Goal: Information Seeking & Learning: Check status

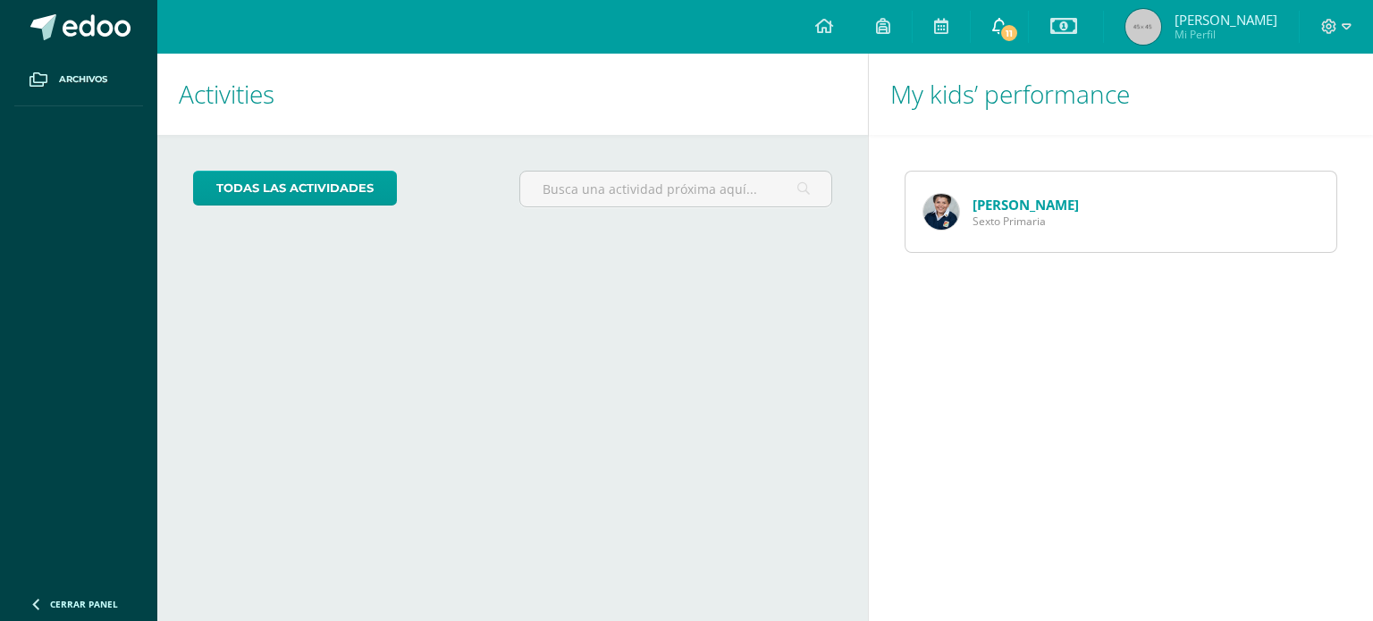
click at [1007, 29] on icon at bounding box center [999, 26] width 14 height 16
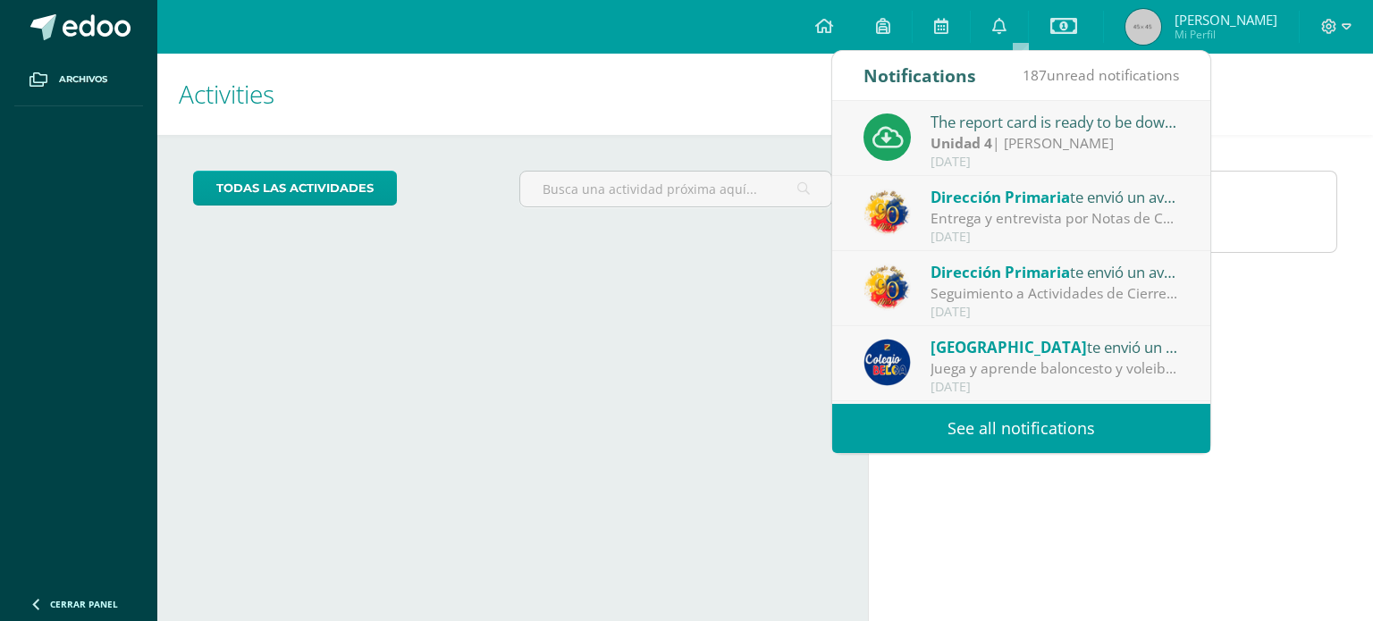
click at [1024, 136] on div "Unidad 4 | Servio Rodríguez" at bounding box center [1055, 143] width 249 height 21
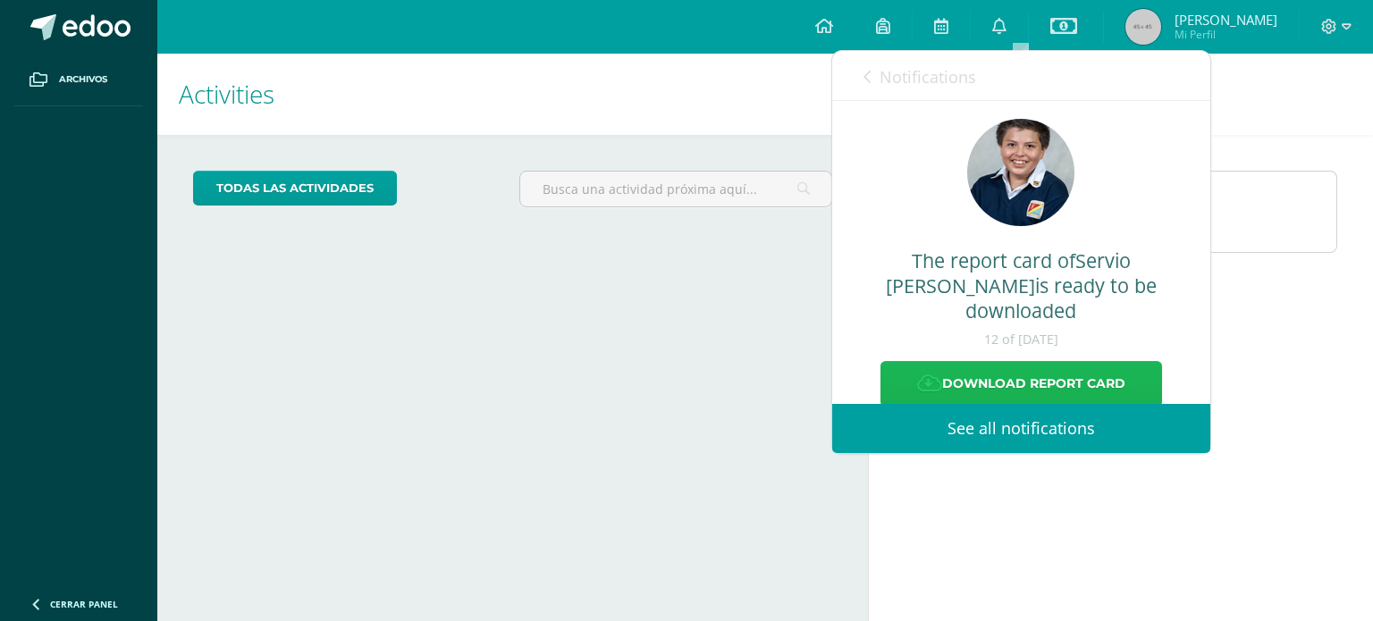
click at [990, 361] on link "Download report card" at bounding box center [1021, 384] width 282 height 46
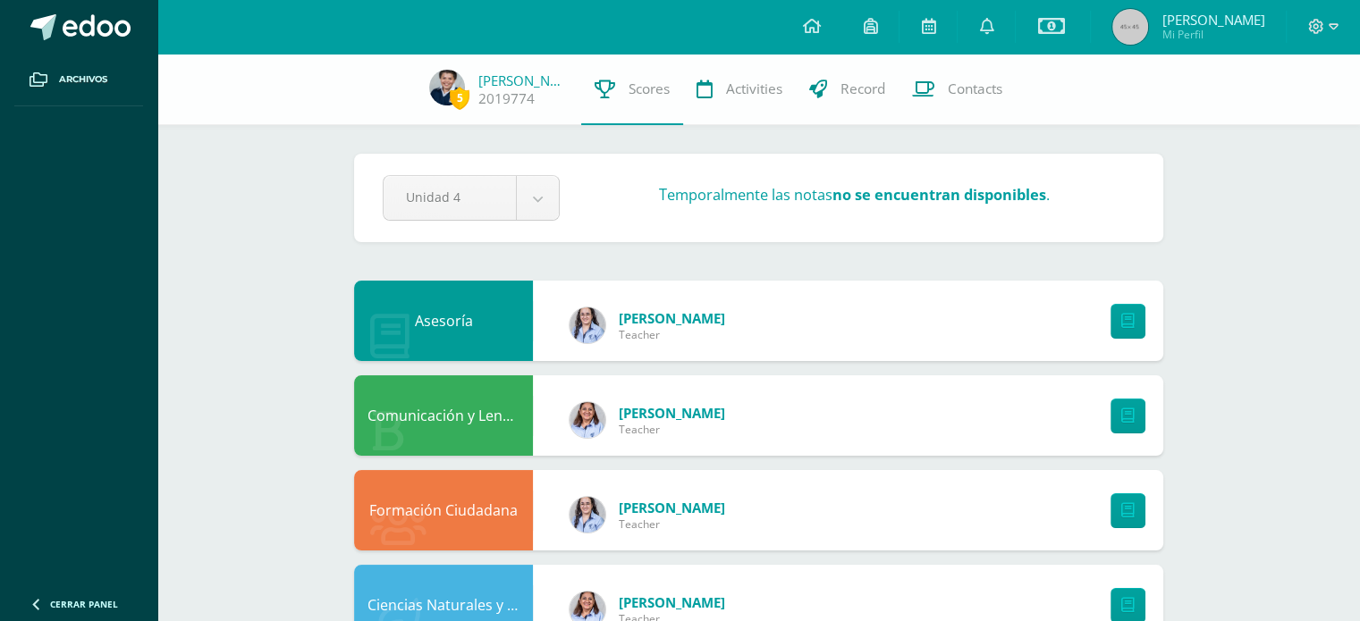
click at [480, 325] on div "Asesoría" at bounding box center [443, 321] width 179 height 80
click at [1124, 318] on icon at bounding box center [1127, 321] width 13 height 15
click at [477, 423] on div "Comunicación y Lenguaje L1. Idioma Materno" at bounding box center [443, 415] width 179 height 80
click at [1134, 420] on link at bounding box center [1127, 416] width 35 height 35
click at [1064, 22] on icon at bounding box center [1050, 25] width 27 height 21
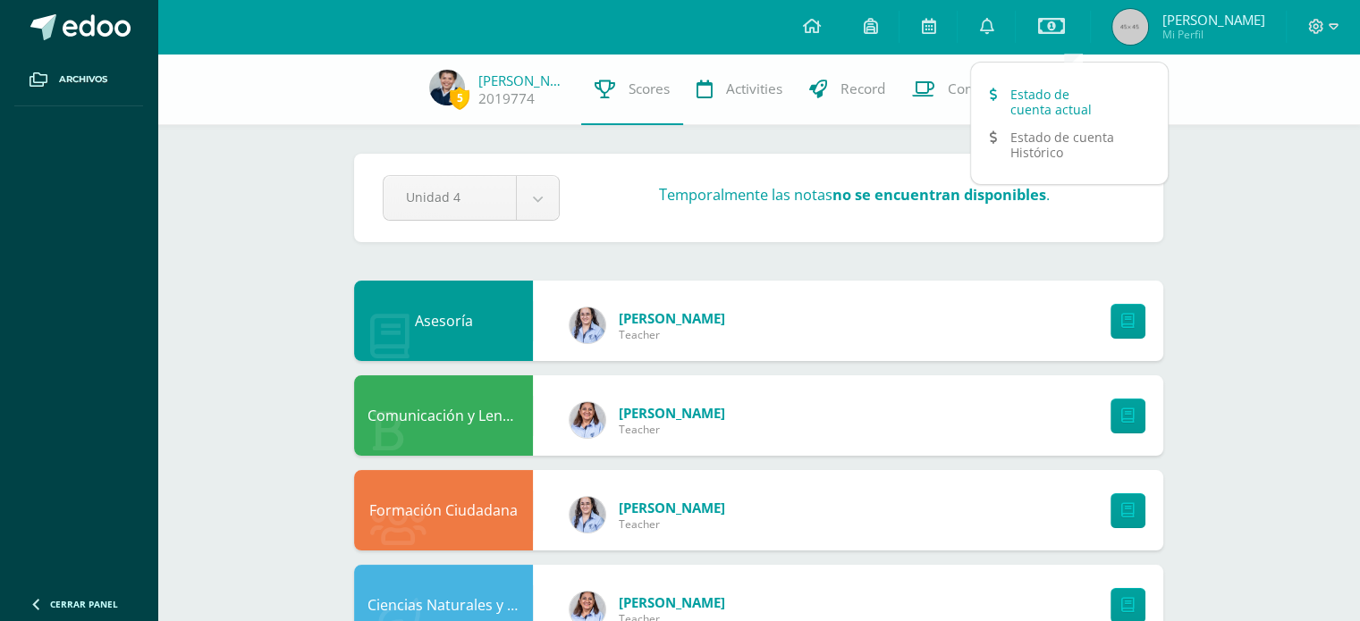
click at [1060, 97] on link "Estado de cuenta actual" at bounding box center [1069, 101] width 197 height 43
click at [443, 88] on img at bounding box center [447, 88] width 36 height 36
click at [457, 101] on span "5" at bounding box center [460, 98] width 20 height 22
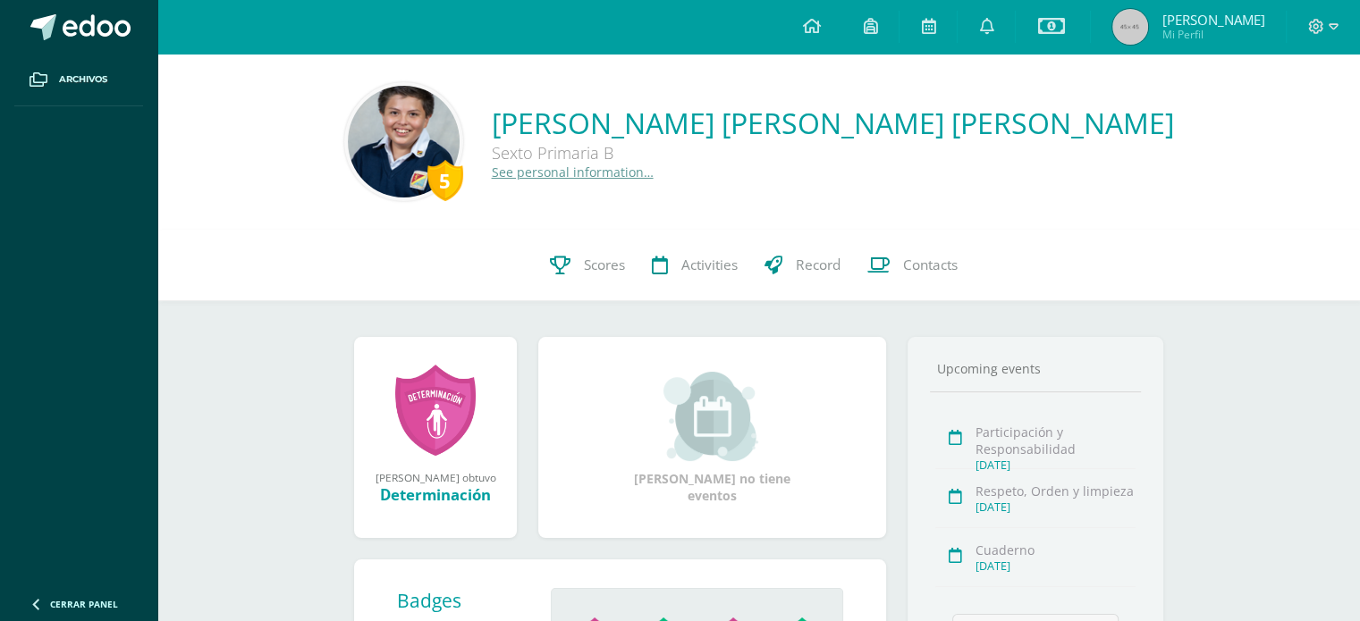
click at [435, 414] on link at bounding box center [435, 410] width 80 height 93
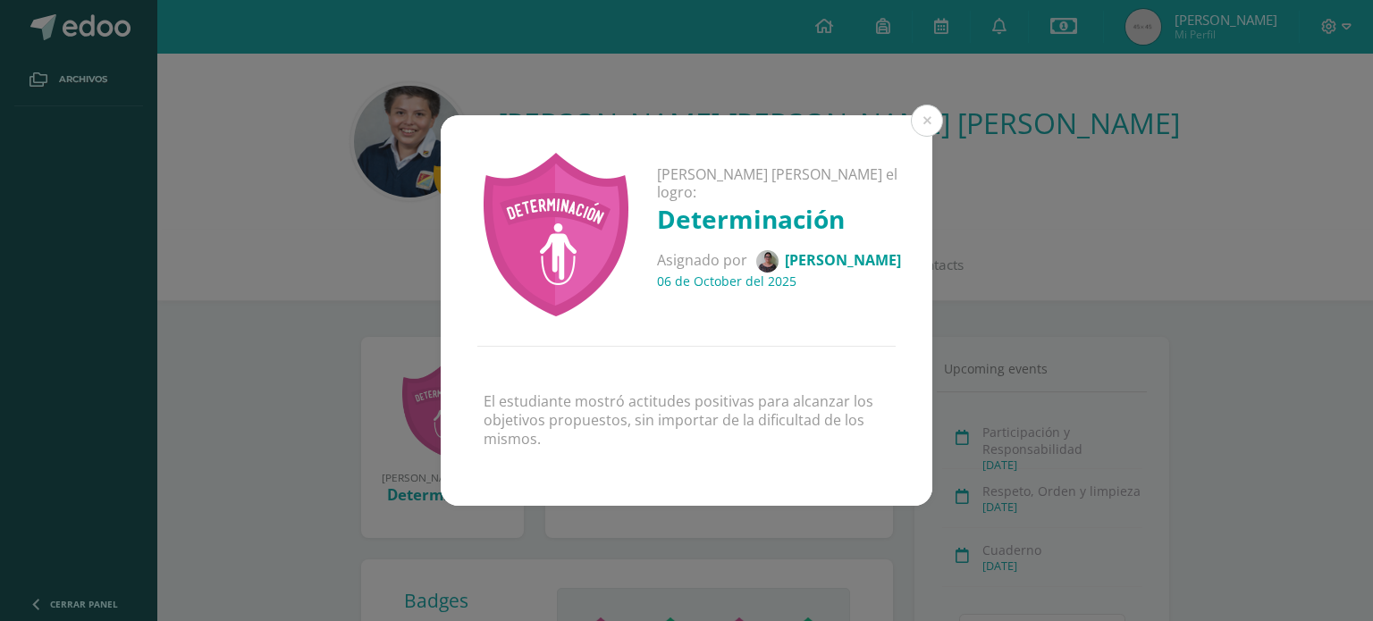
click at [779, 251] on img at bounding box center [767, 261] width 22 height 22
click at [835, 255] on span "[PERSON_NAME]" at bounding box center [843, 260] width 116 height 20
click at [916, 124] on button at bounding box center [927, 121] width 32 height 32
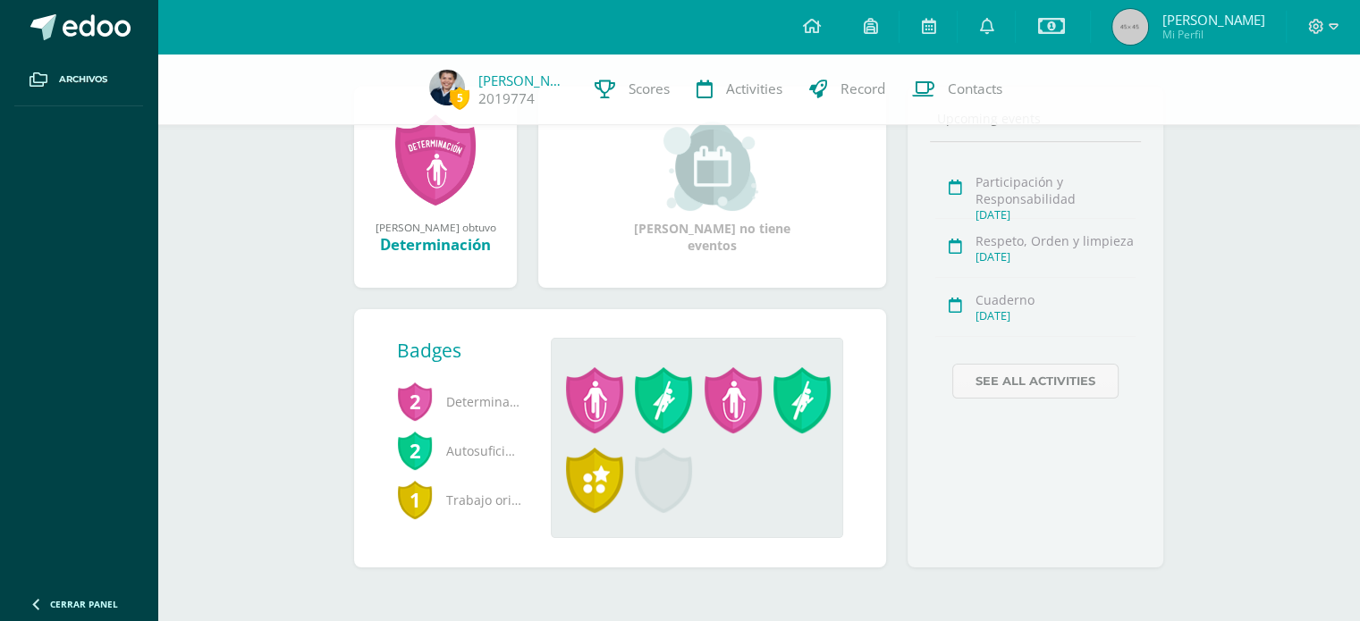
scroll to position [247, 0]
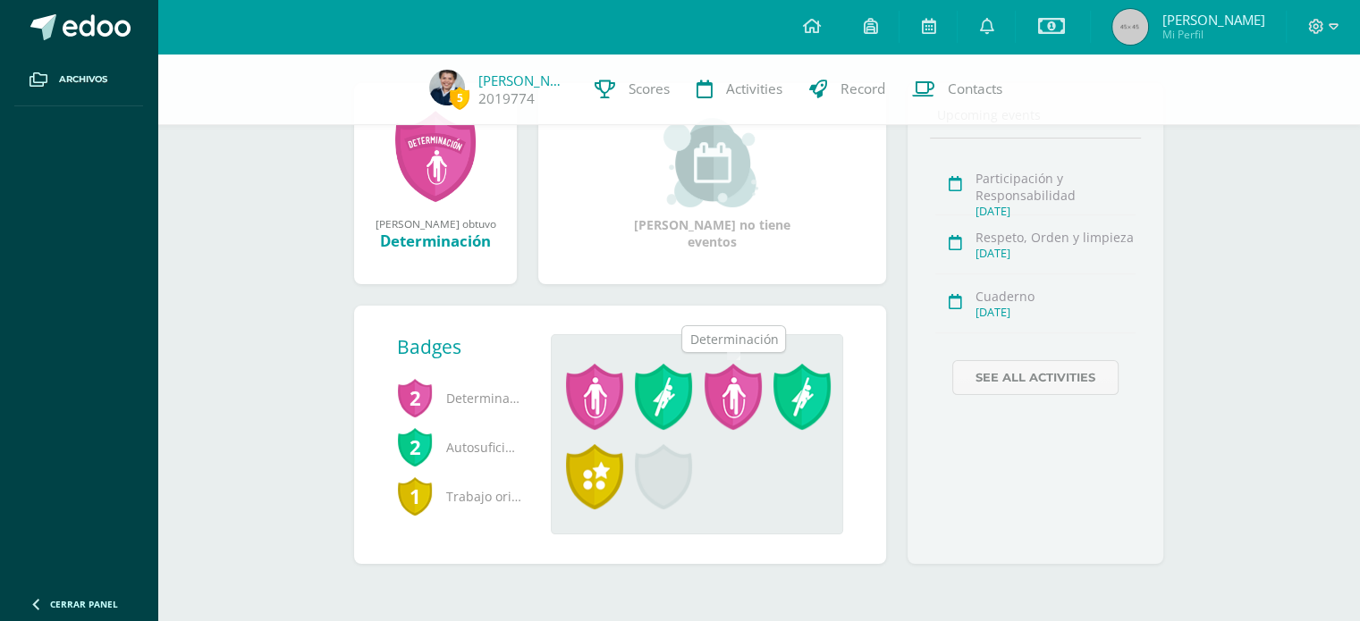
click at [740, 390] on span at bounding box center [732, 397] width 57 height 66
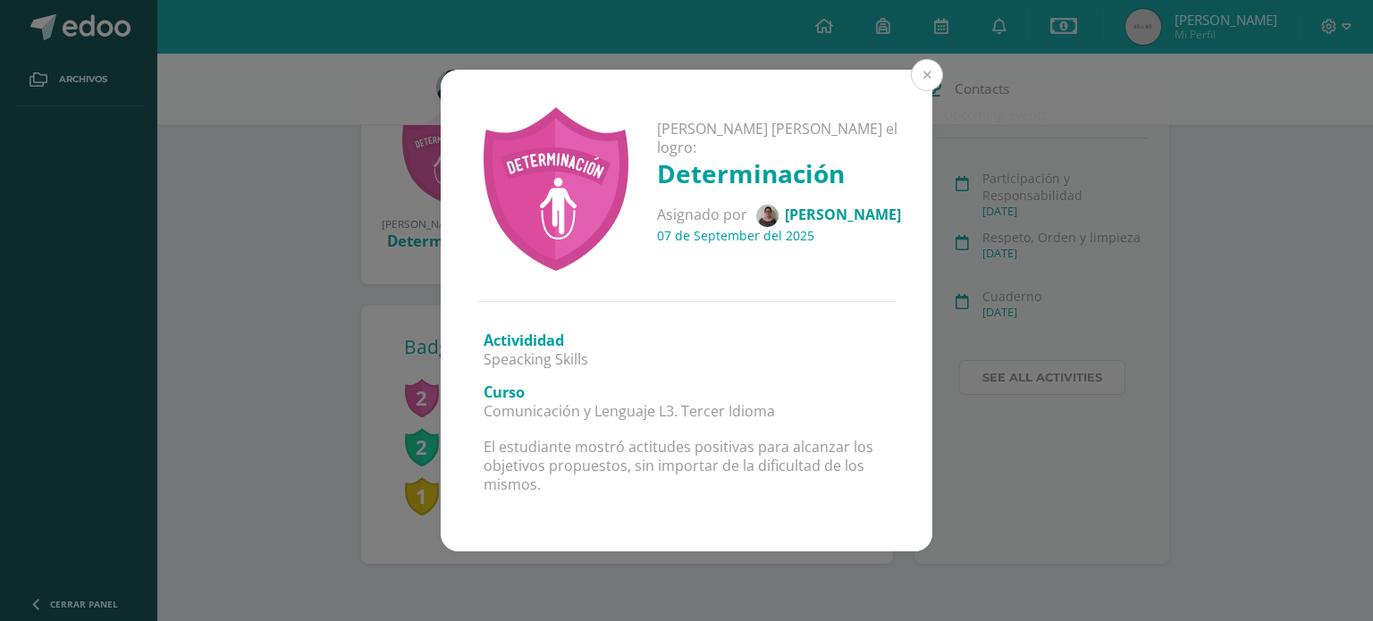
click at [922, 79] on button at bounding box center [927, 75] width 32 height 32
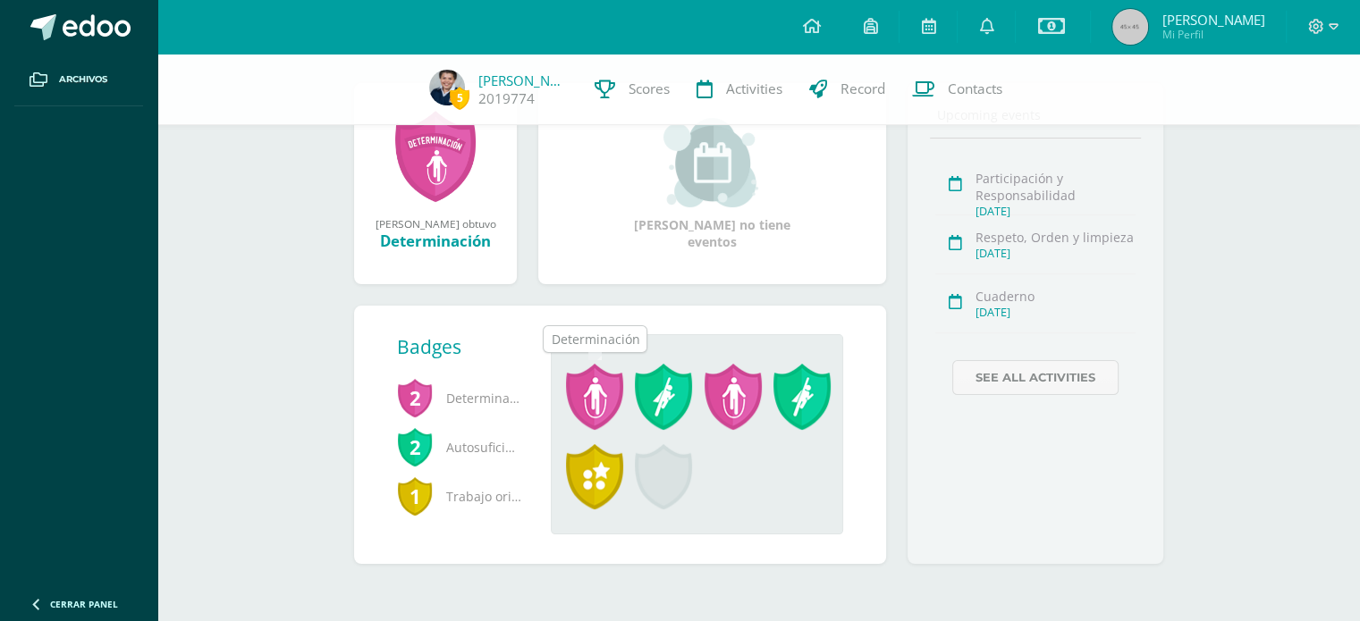
click at [601, 390] on span at bounding box center [594, 397] width 57 height 66
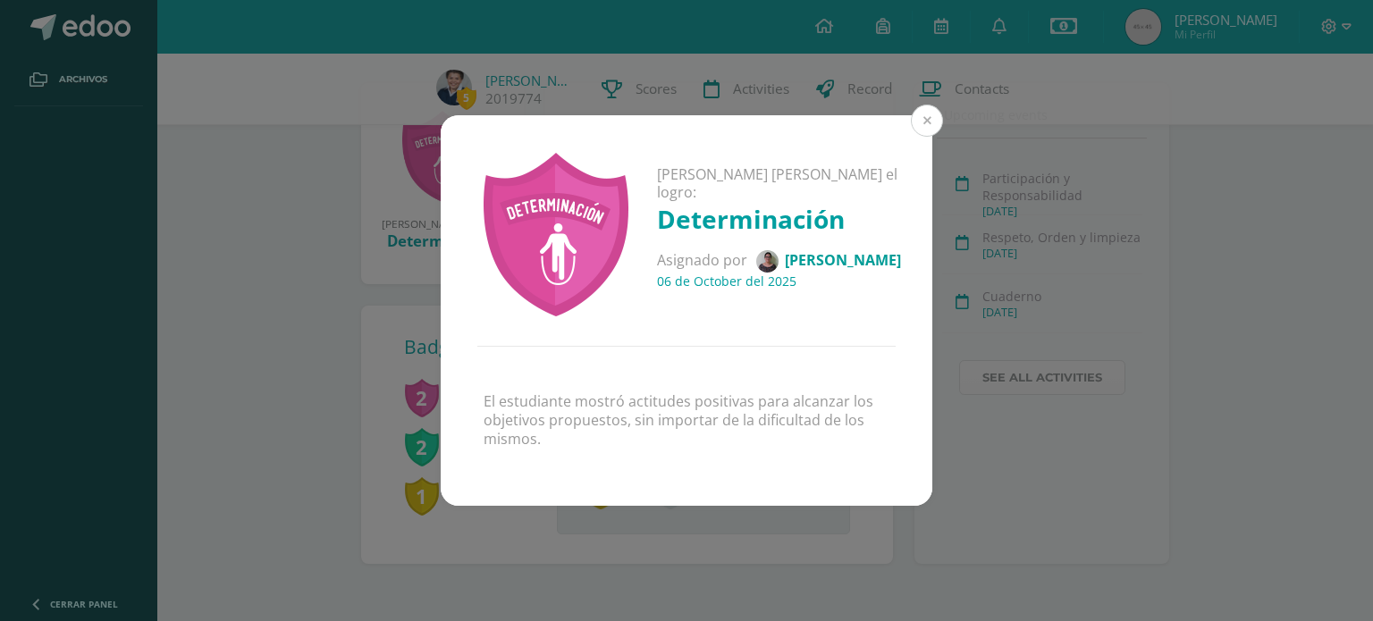
click at [922, 124] on button at bounding box center [927, 121] width 32 height 32
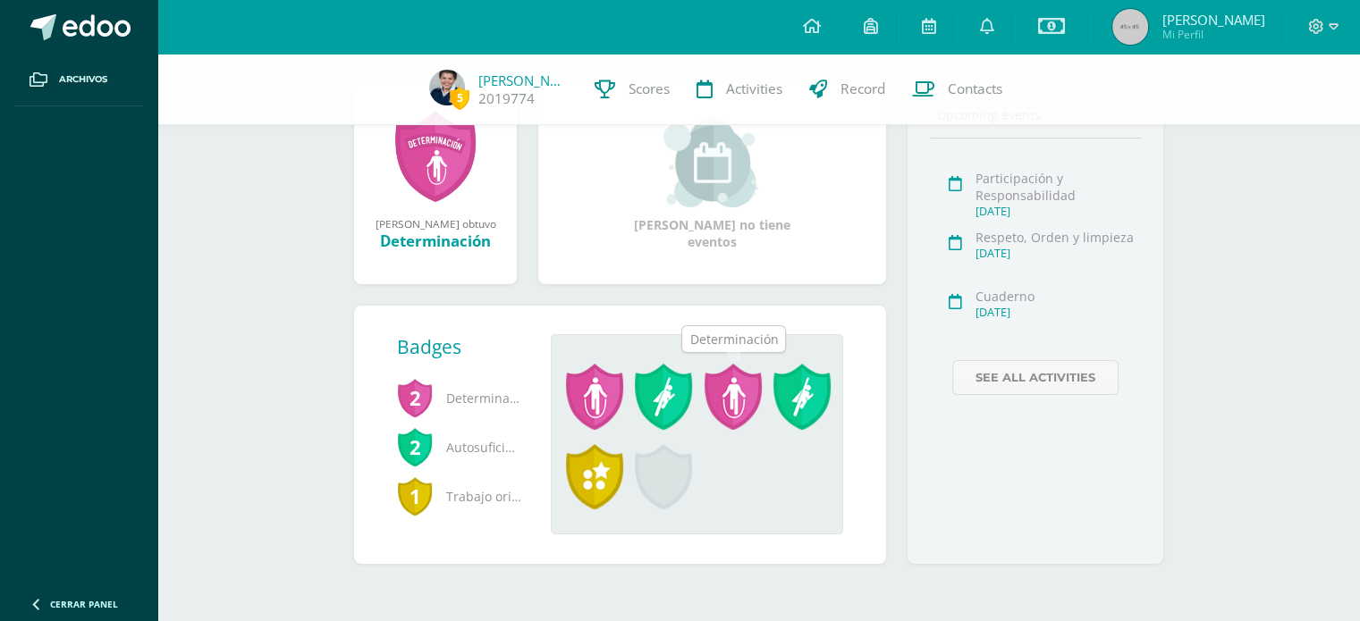
click at [736, 402] on span at bounding box center [732, 397] width 57 height 66
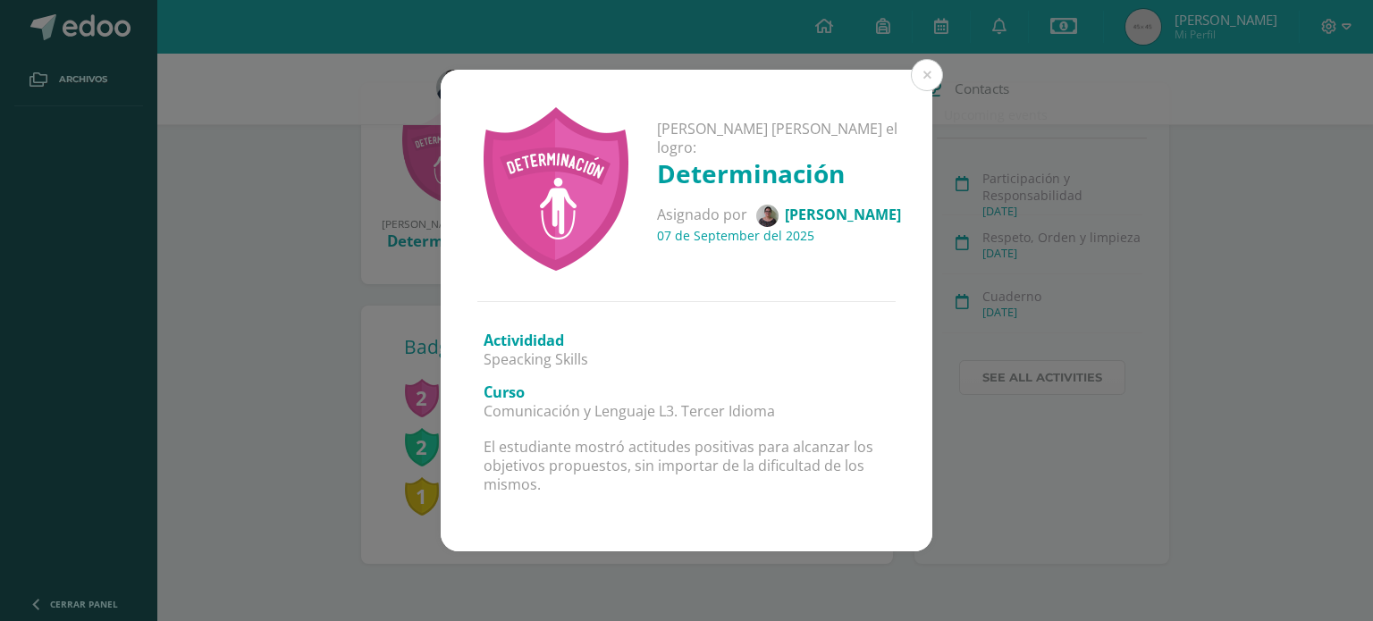
click at [559, 388] on h3 "Curso" at bounding box center [687, 393] width 406 height 20
click at [927, 79] on button at bounding box center [927, 75] width 32 height 32
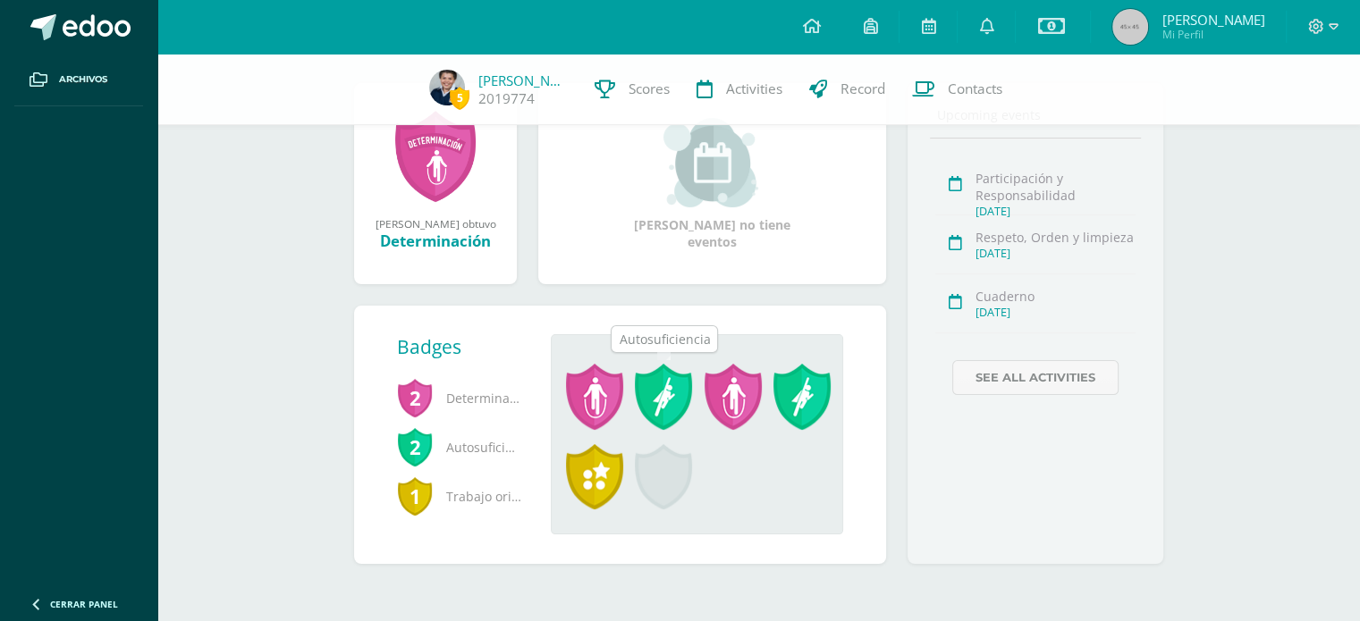
click at [664, 380] on span at bounding box center [663, 397] width 57 height 66
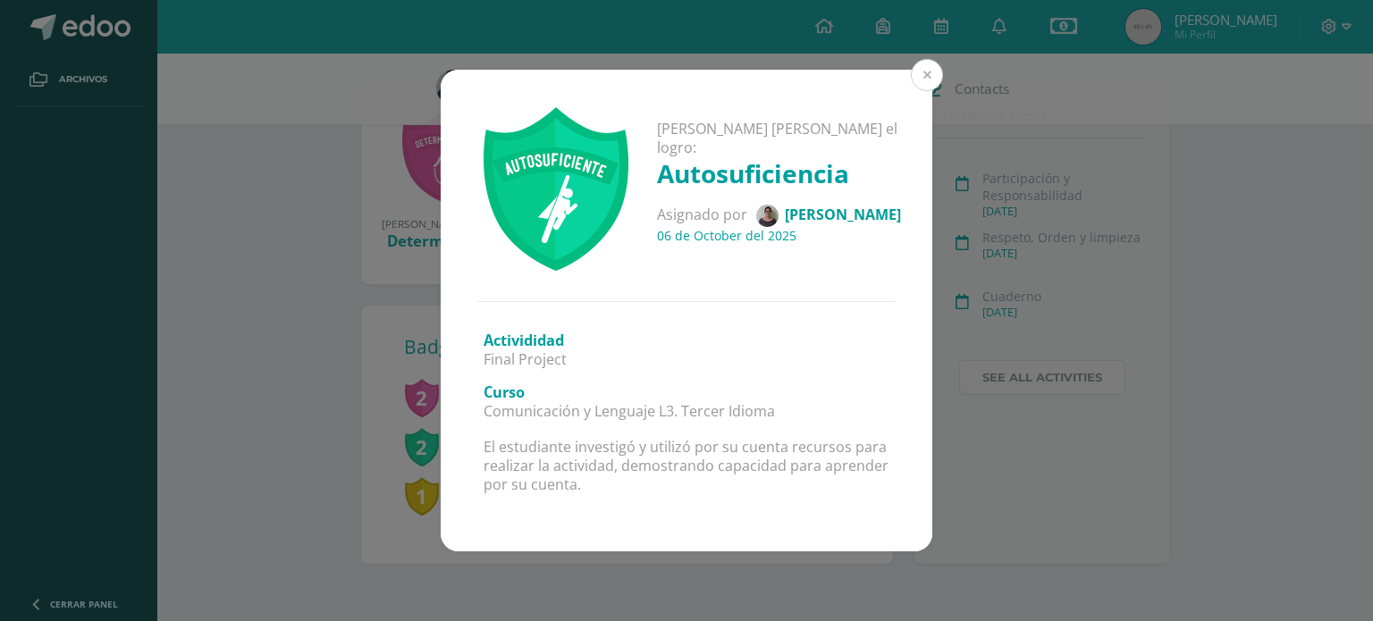
click at [930, 78] on button at bounding box center [927, 75] width 32 height 32
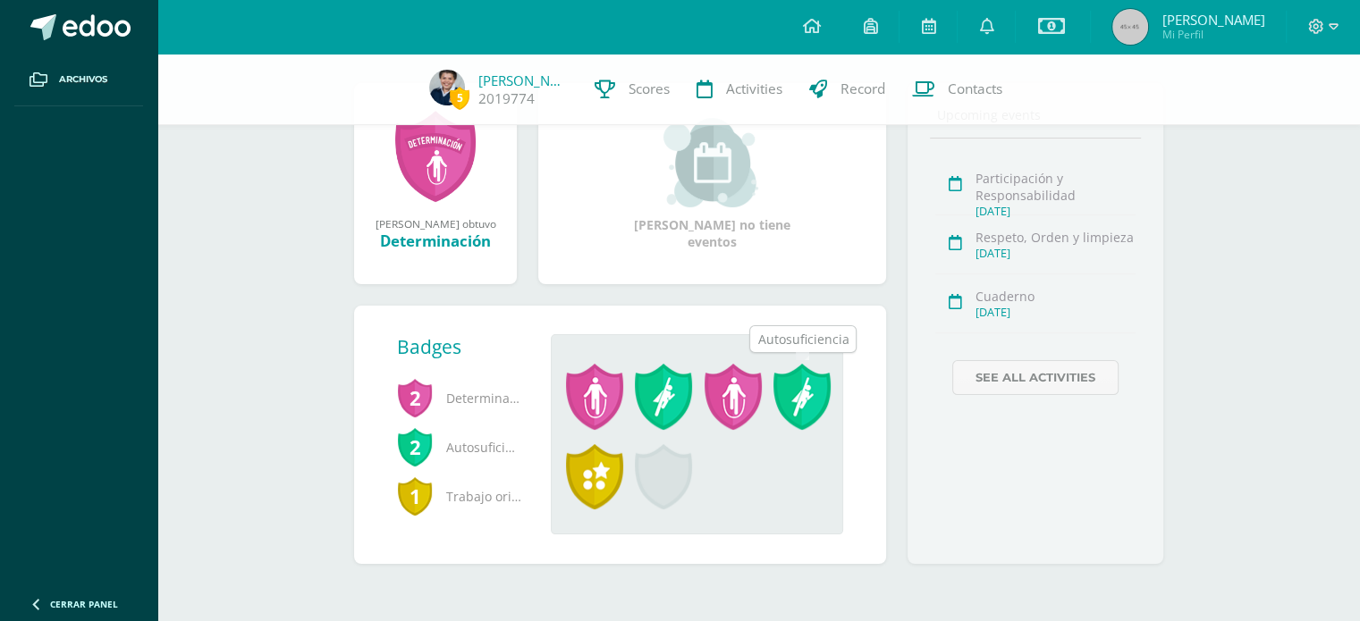
click at [826, 372] on span at bounding box center [801, 397] width 57 height 66
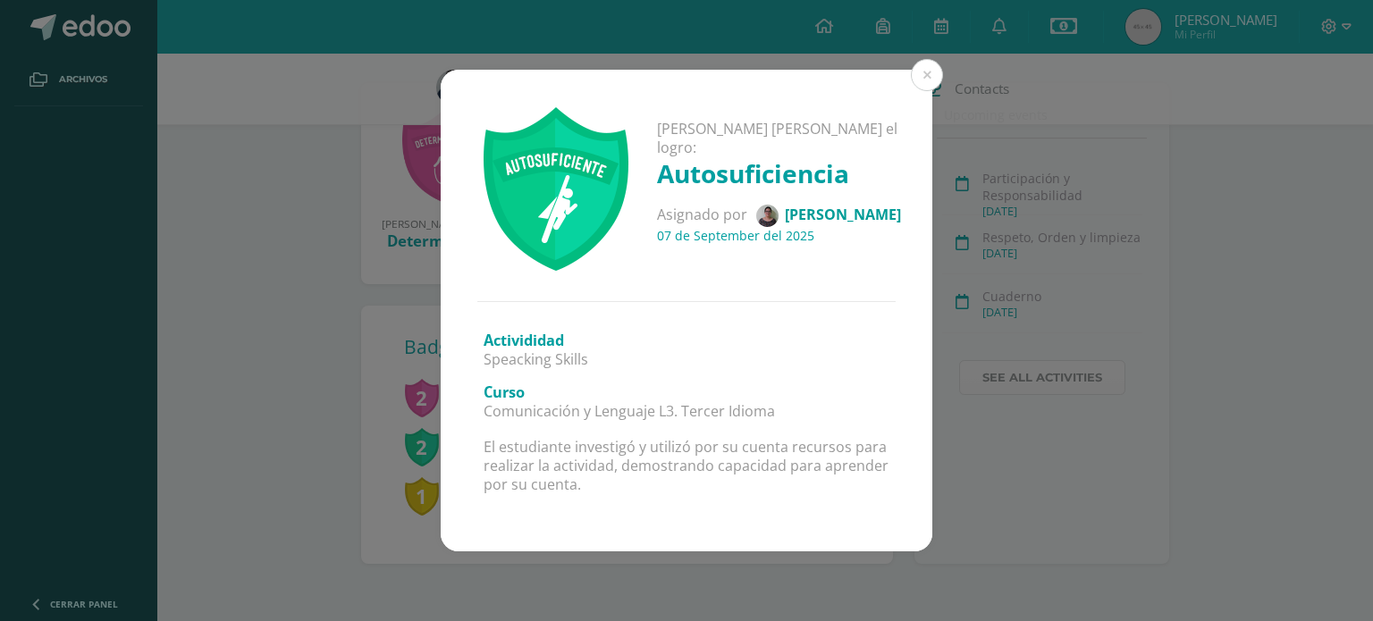
click at [826, 372] on div "Activididad Speacking Skills Curso Comunicación y Lenguaje L3. Tercer Idioma El…" at bounding box center [687, 426] width 492 height 249
click at [926, 78] on button at bounding box center [927, 75] width 32 height 32
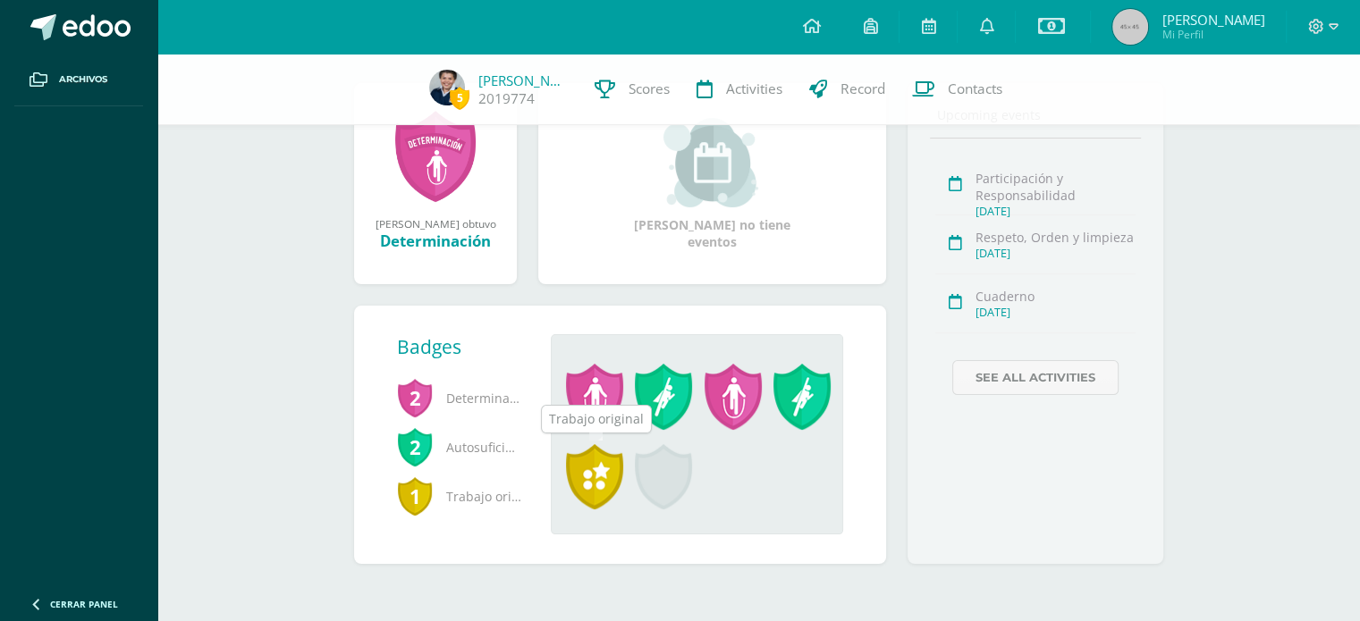
click at [592, 471] on span at bounding box center [594, 477] width 57 height 66
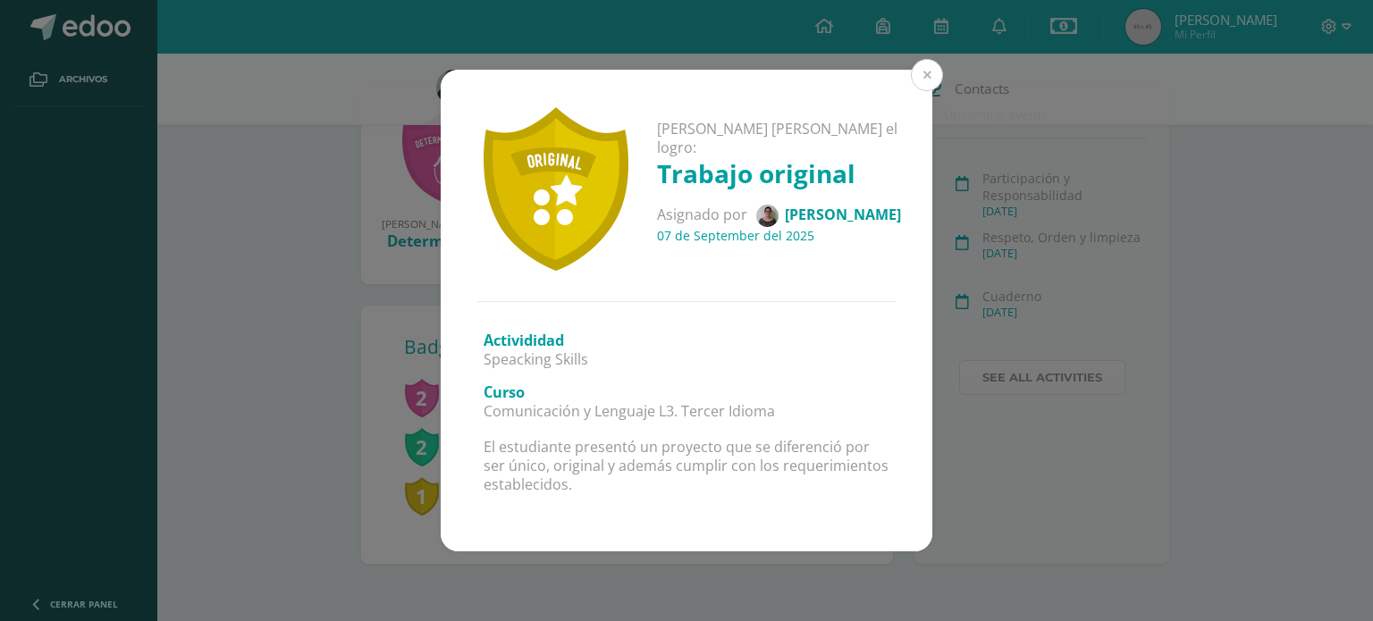
click at [923, 78] on button at bounding box center [927, 75] width 32 height 32
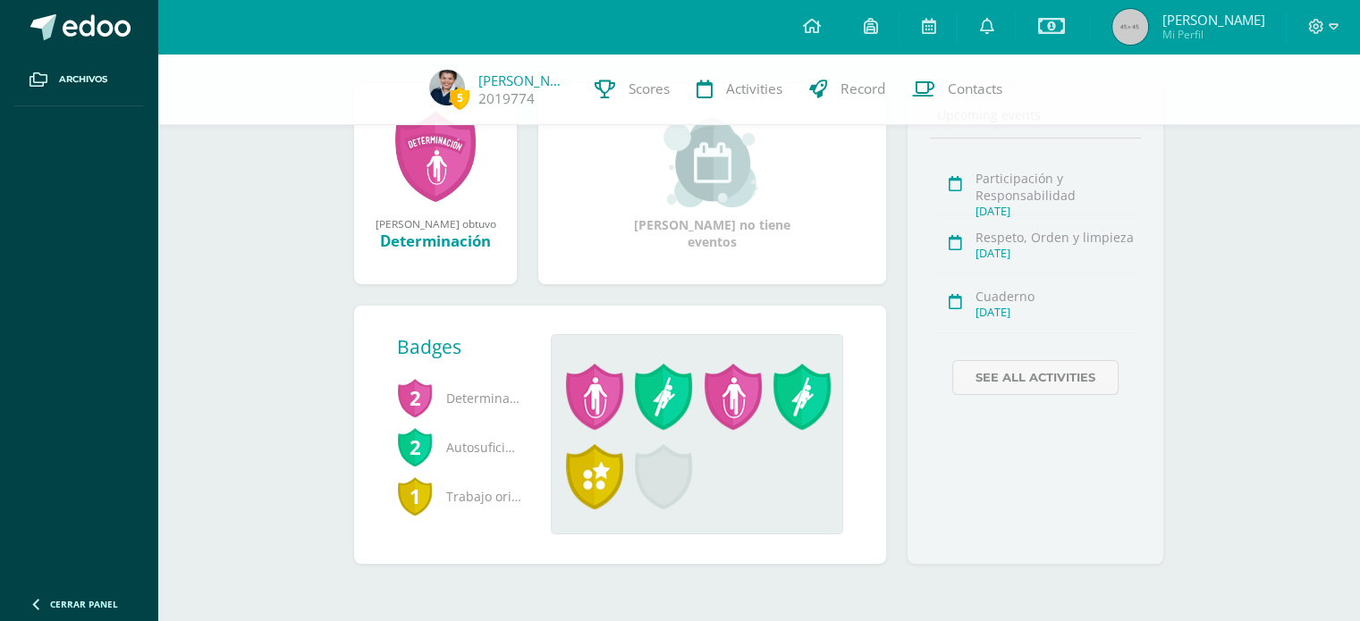
click at [1034, 203] on div "Participación y Responsabilidad" at bounding box center [1055, 187] width 160 height 34
click at [1004, 12] on link at bounding box center [985, 27] width 57 height 54
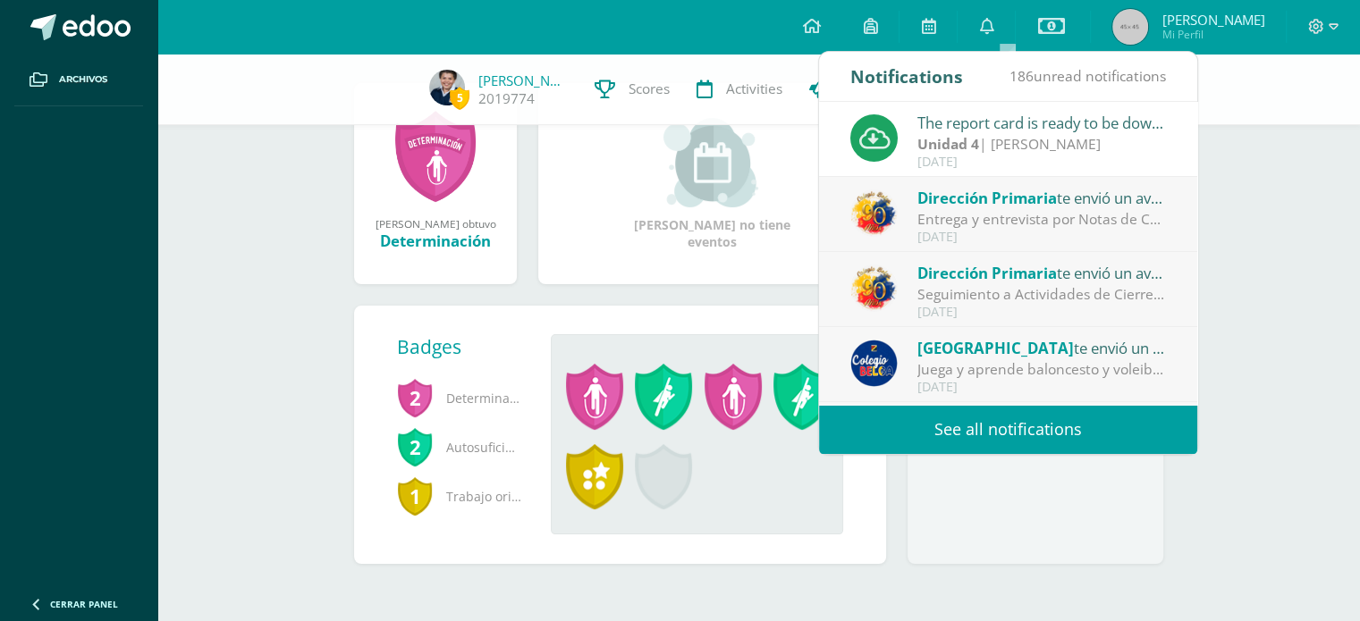
click at [1024, 217] on div "Entrega y entrevista por Notas de Cuarta Unidad: Estimados Padres de Familia: R…" at bounding box center [1041, 219] width 249 height 21
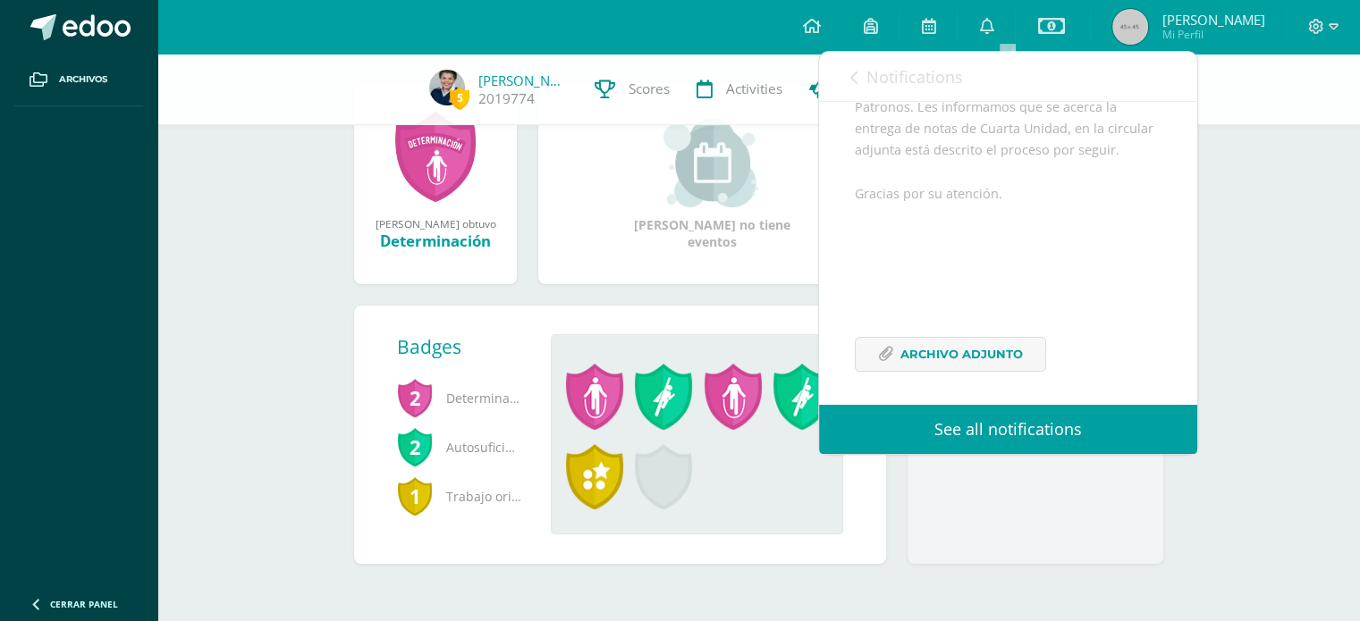
scroll to position [325, 0]
click at [930, 354] on span "Archivo Adjunto" at bounding box center [961, 347] width 122 height 33
